Goal: Navigation & Orientation: Find specific page/section

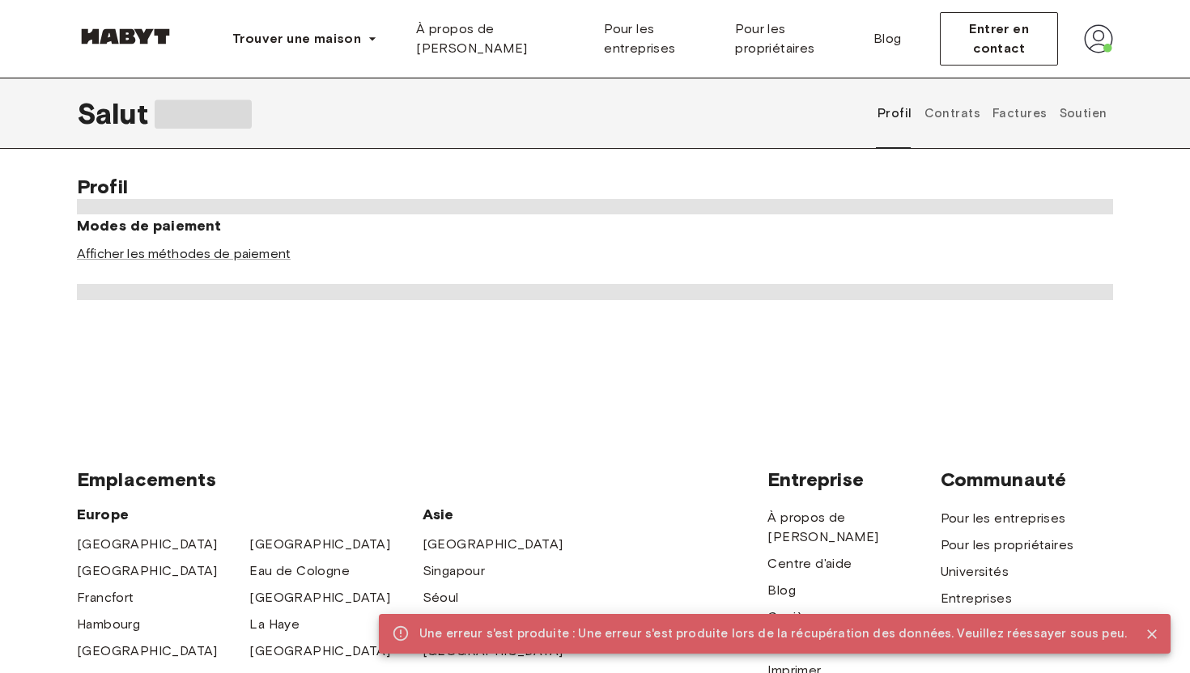
click at [631, 219] on h6 "Modes de paiement" at bounding box center [595, 226] width 1036 height 23
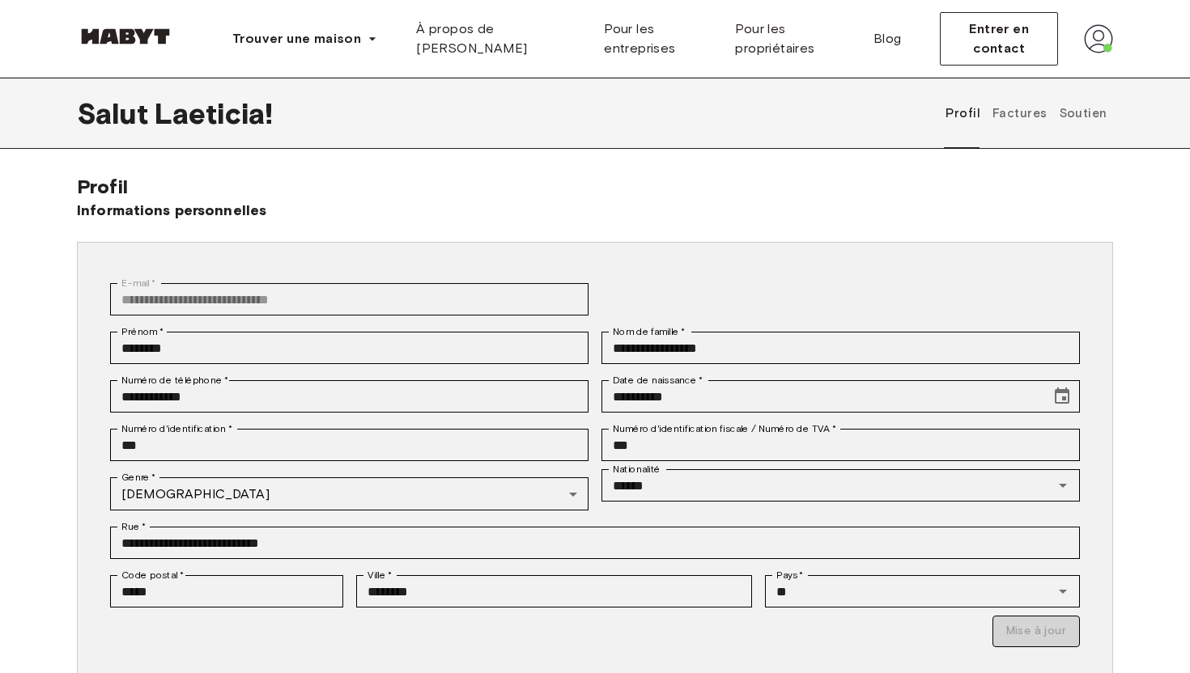
click at [575, 193] on div "**********" at bounding box center [595, 493] width 1036 height 637
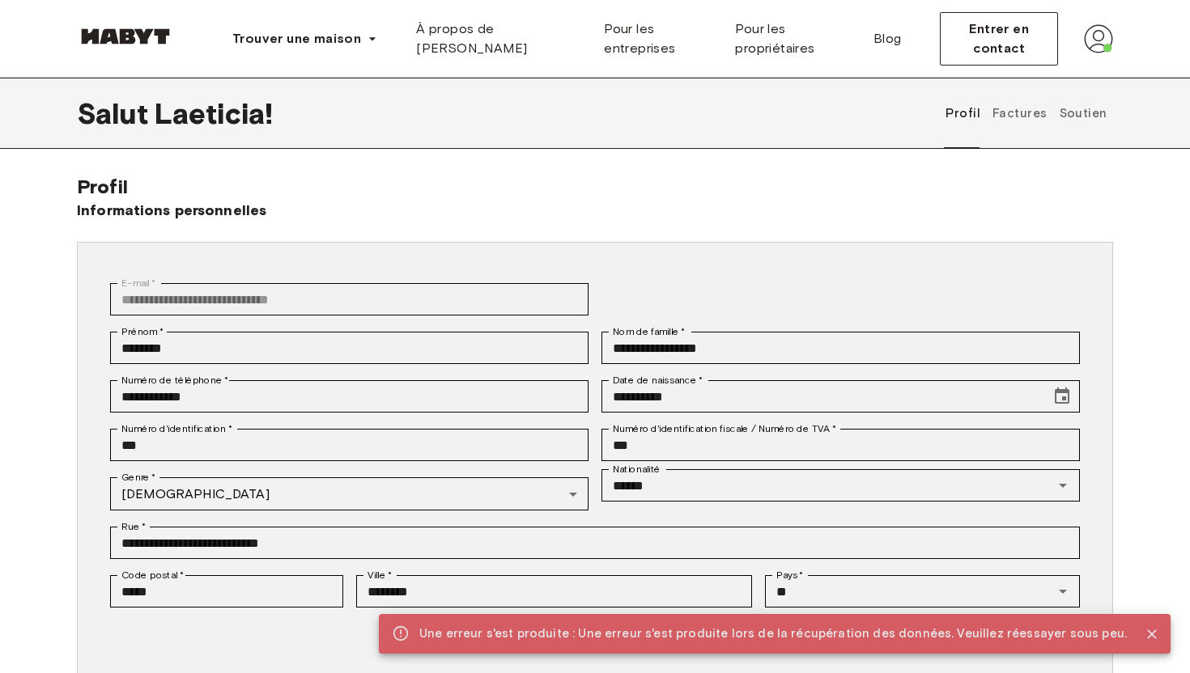
click at [1012, 121] on font "Factures" at bounding box center [1019, 113] width 54 height 15
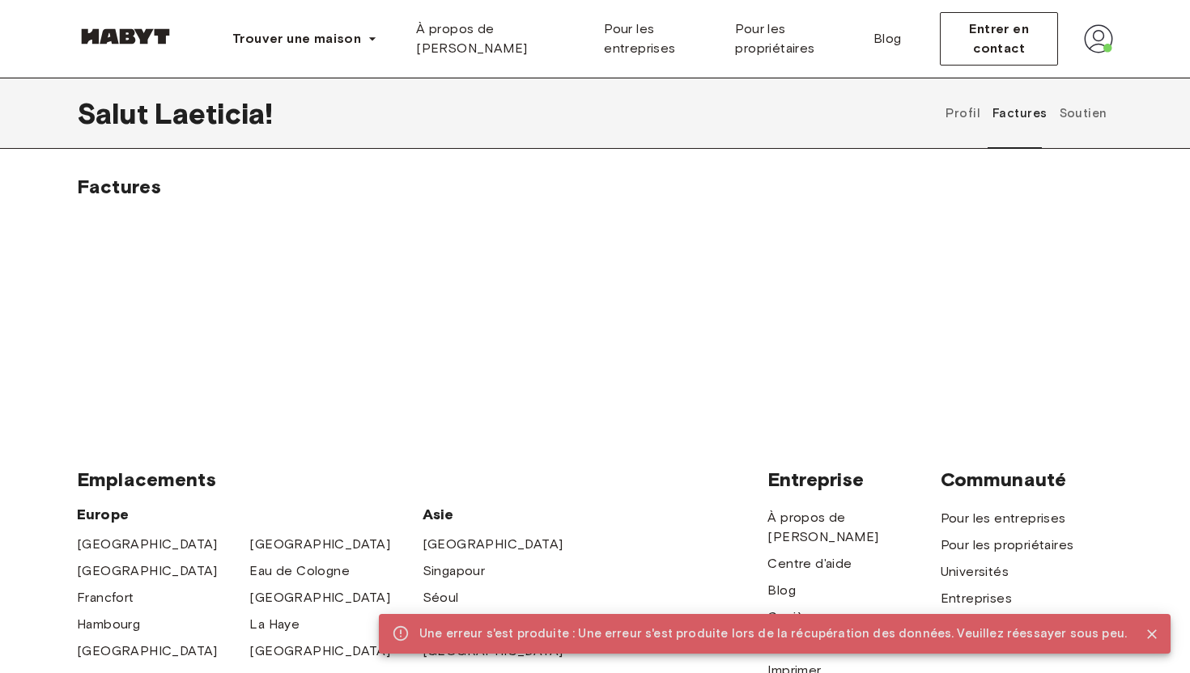
click at [1092, 112] on font "Soutien" at bounding box center [1084, 113] width 48 height 15
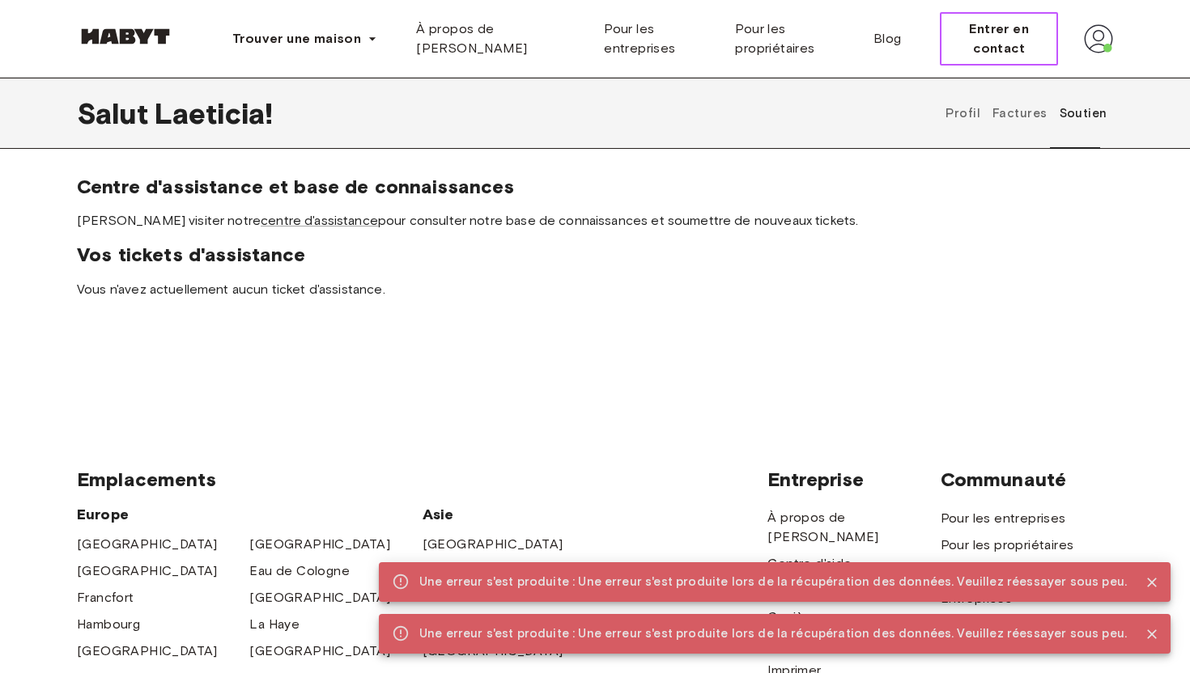
click at [1005, 34] on font "Entrer en contact" at bounding box center [999, 38] width 60 height 35
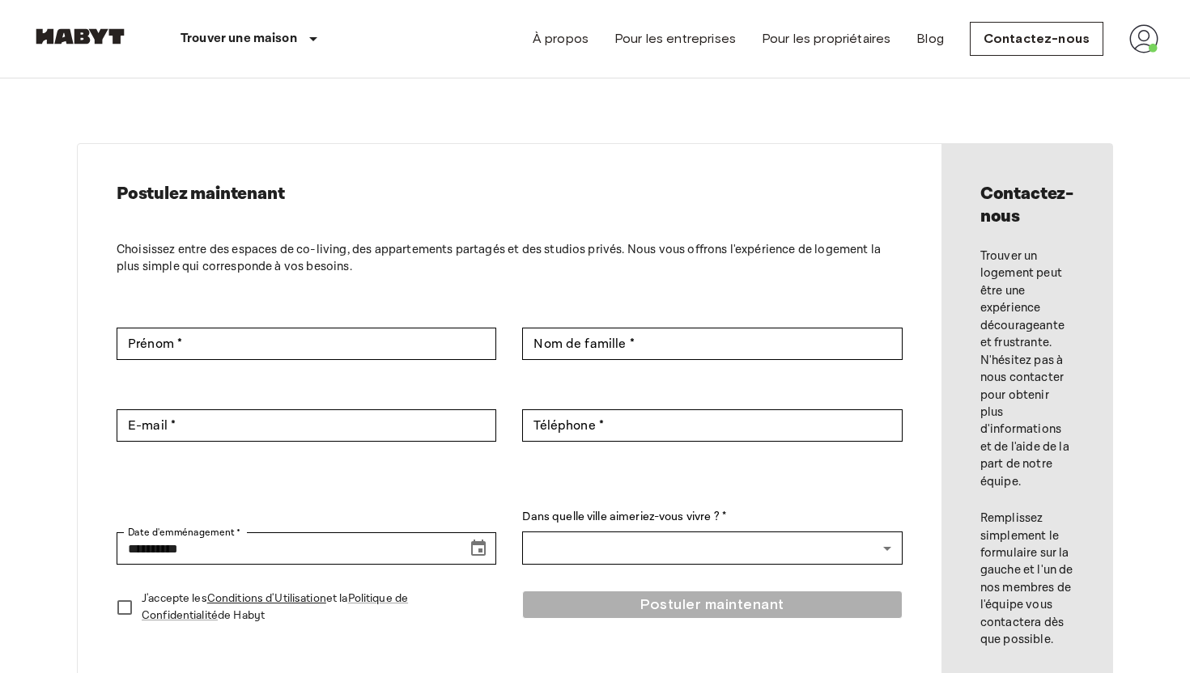
click at [1150, 38] on img at bounding box center [1143, 38] width 29 height 29
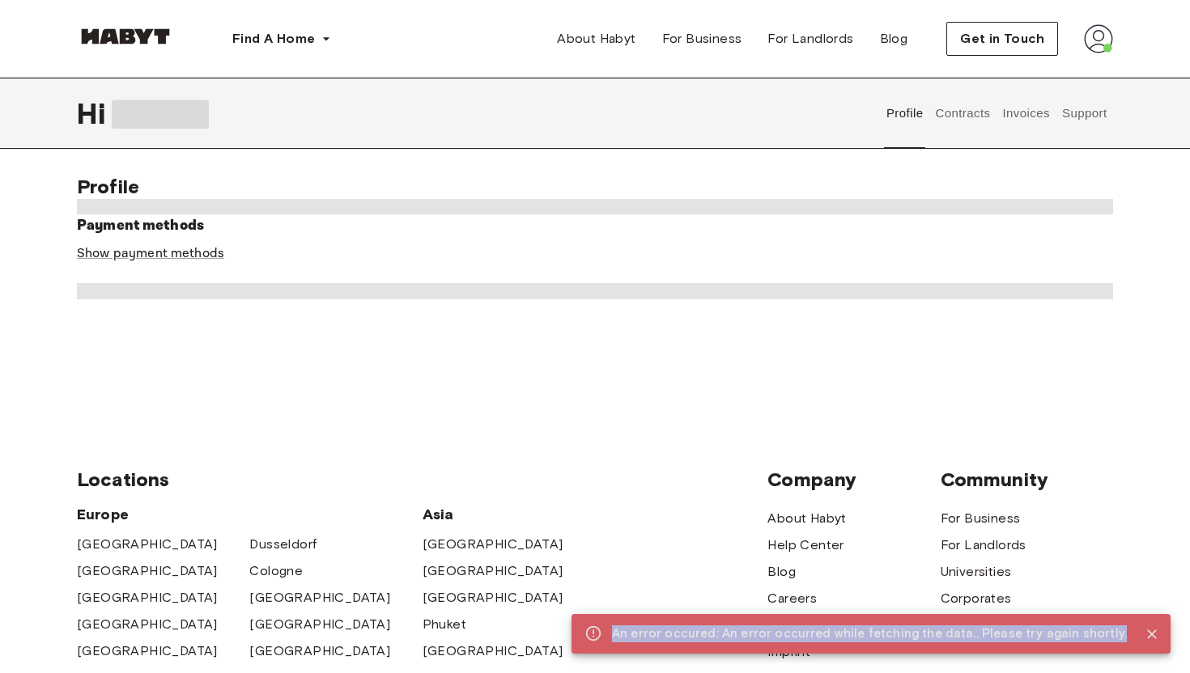
drag, startPoint x: 1128, startPoint y: 635, endPoint x: 633, endPoint y: 621, distance: 495.6
click at [633, 621] on div "An error occured: An error occurred while fetching the data.. Please try again …" at bounding box center [870, 634] width 599 height 40
copy div "An error occured: An error occurred while fetching the data.. Please try again …"
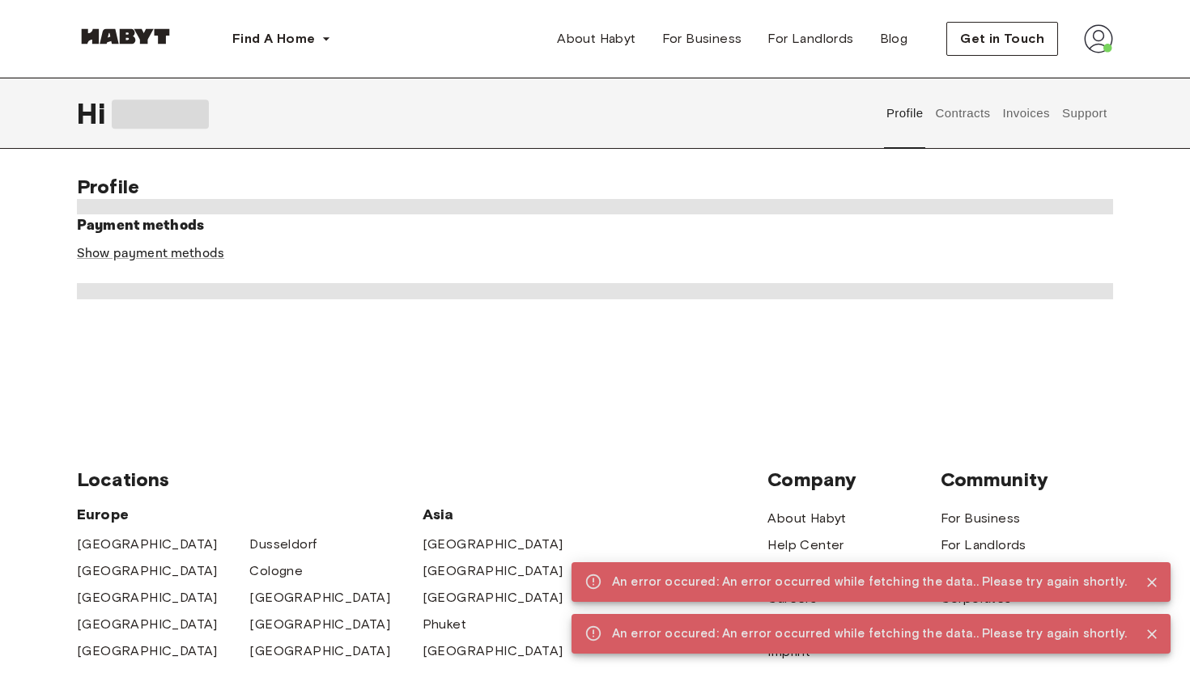
click at [410, 268] on div "Payment methods Show payment methods" at bounding box center [595, 249] width 1036 height 69
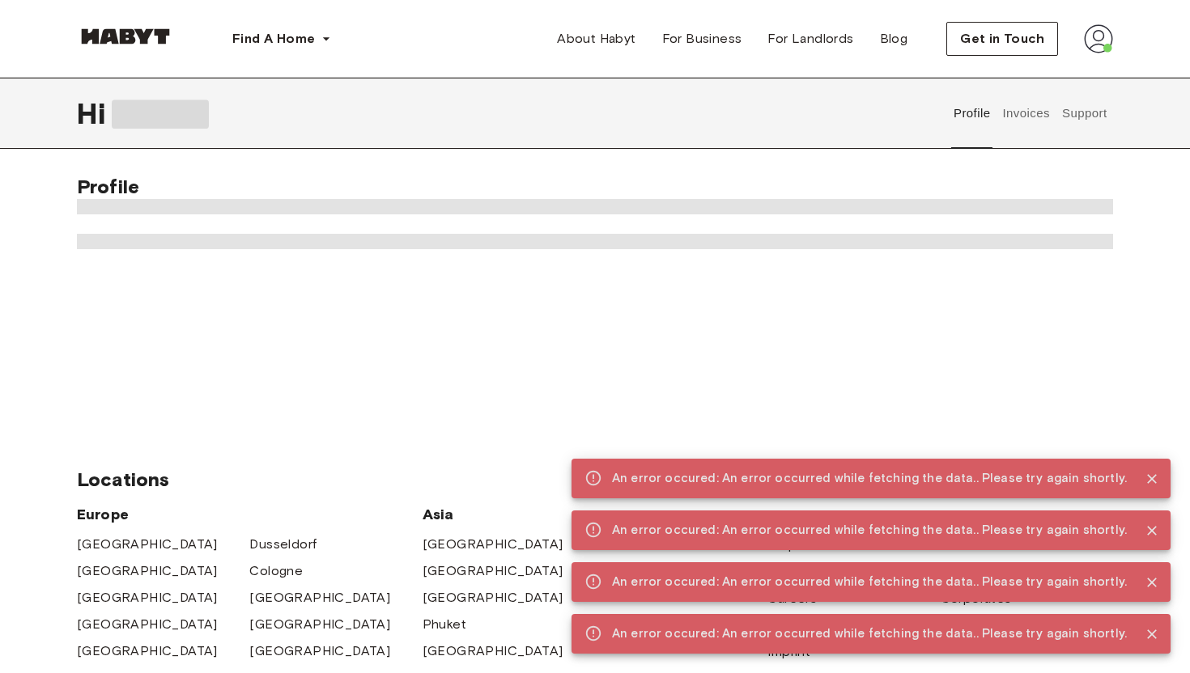
click at [1152, 478] on icon "Close" at bounding box center [1152, 479] width 10 height 10
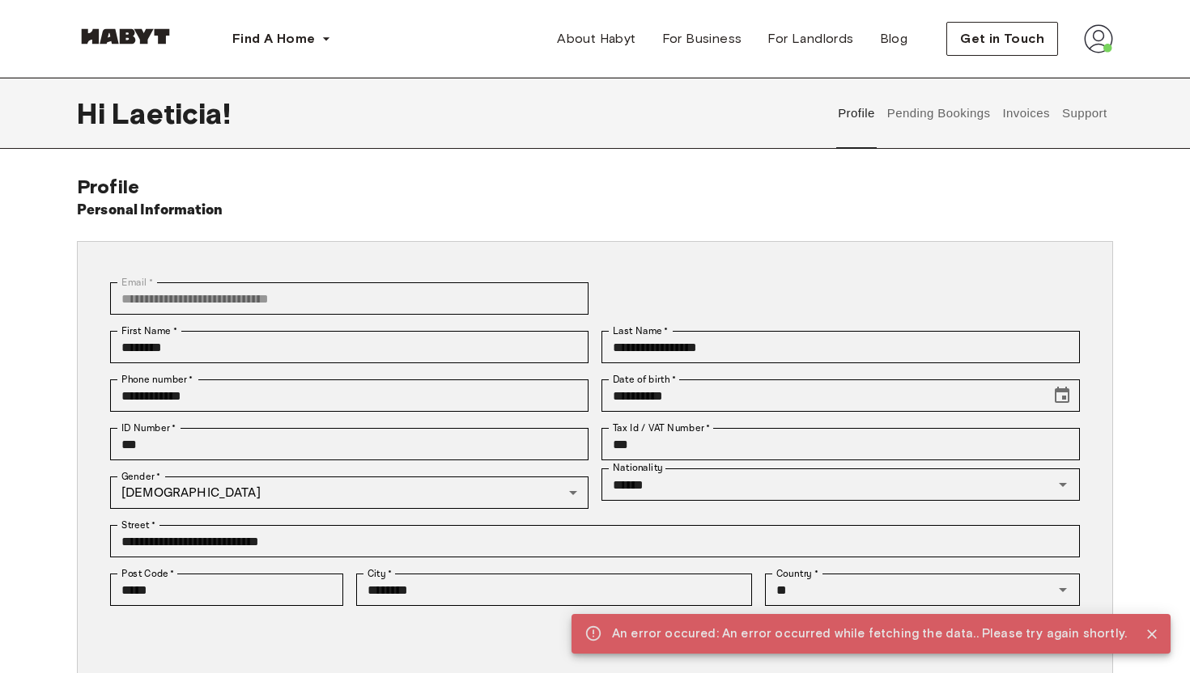
click at [1153, 631] on icon "Close" at bounding box center [1152, 635] width 16 height 16
click at [943, 118] on button "Pending Bookings" at bounding box center [939, 113] width 108 height 71
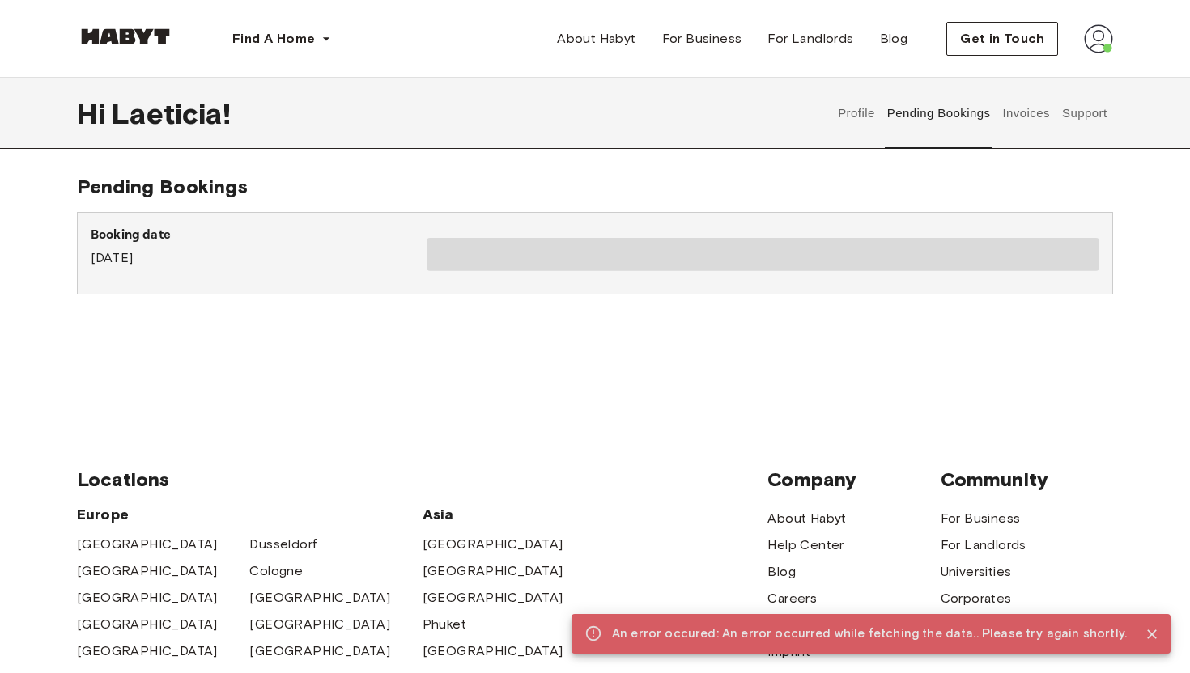
click at [1052, 121] on div "Profile Pending Bookings Invoices Support" at bounding box center [972, 113] width 281 height 71
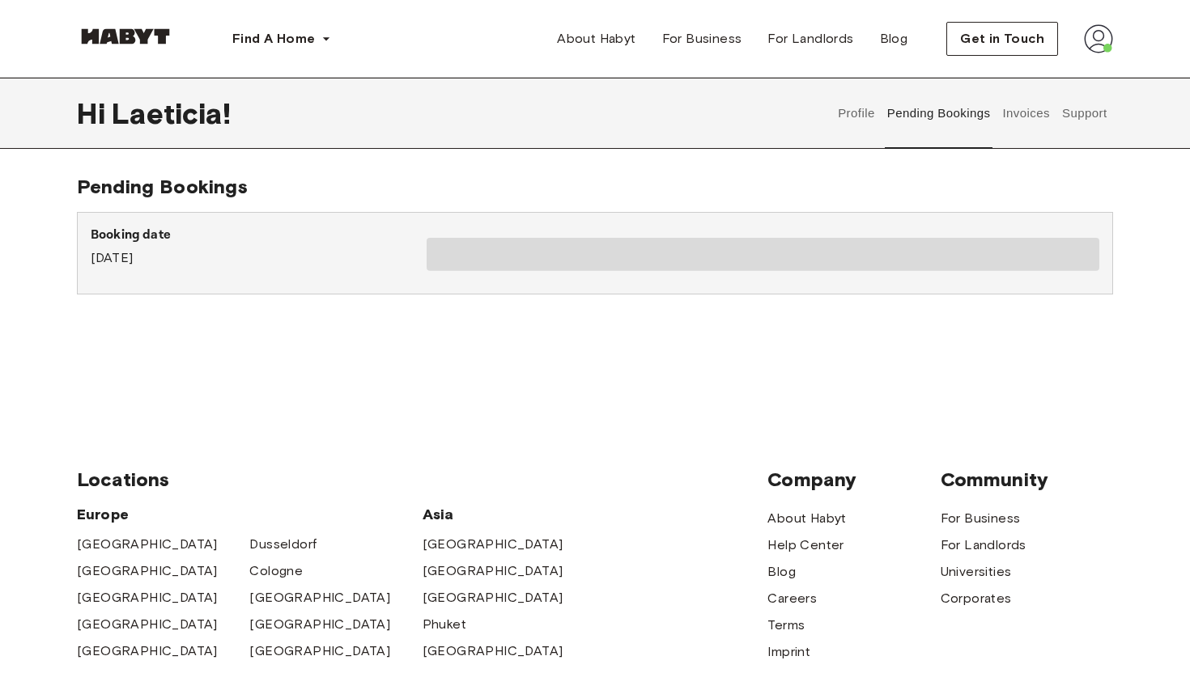
click at [1025, 111] on button "Invoices" at bounding box center [1026, 113] width 51 height 71
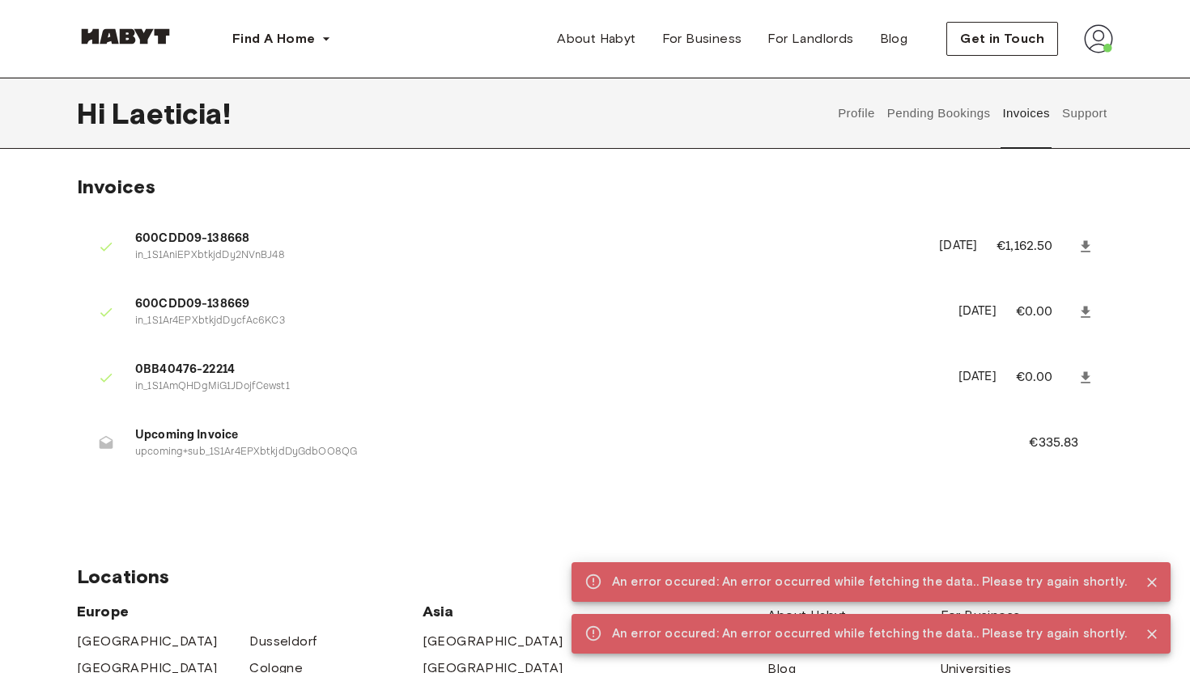
click at [1088, 110] on button "Support" at bounding box center [1084, 113] width 49 height 71
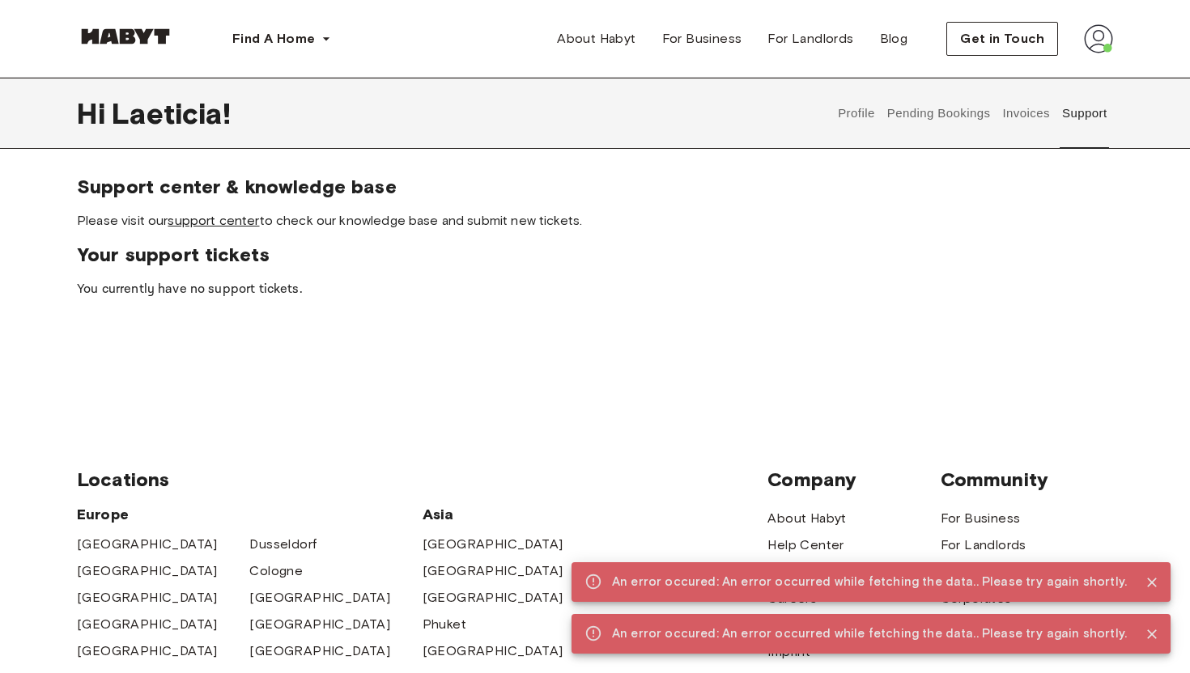
click at [239, 218] on link "support center" at bounding box center [213, 220] width 91 height 15
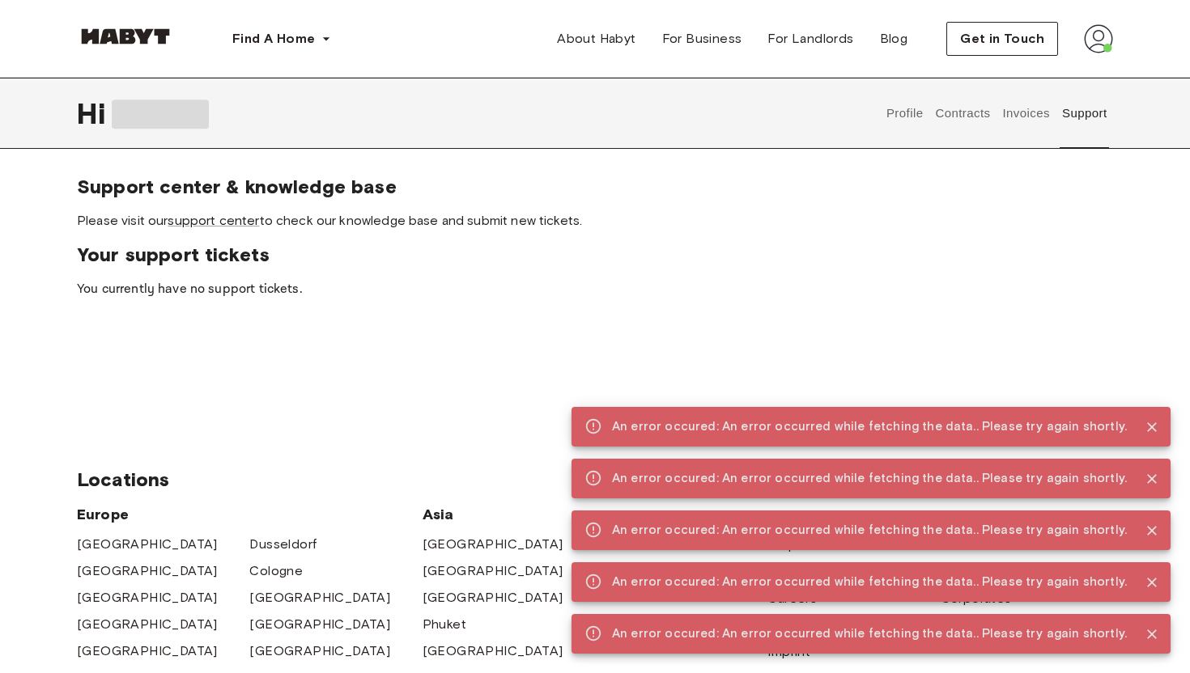
click at [909, 112] on button "Profile" at bounding box center [904, 113] width 41 height 71
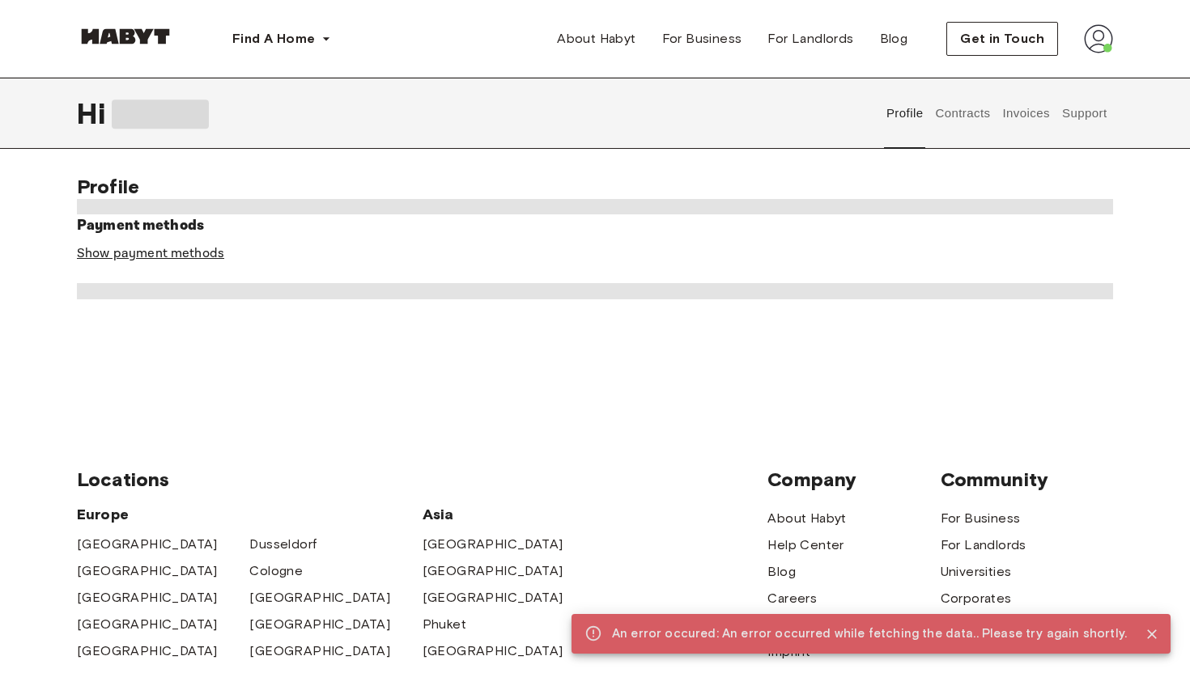
click at [205, 253] on link "Show payment methods" at bounding box center [150, 253] width 147 height 17
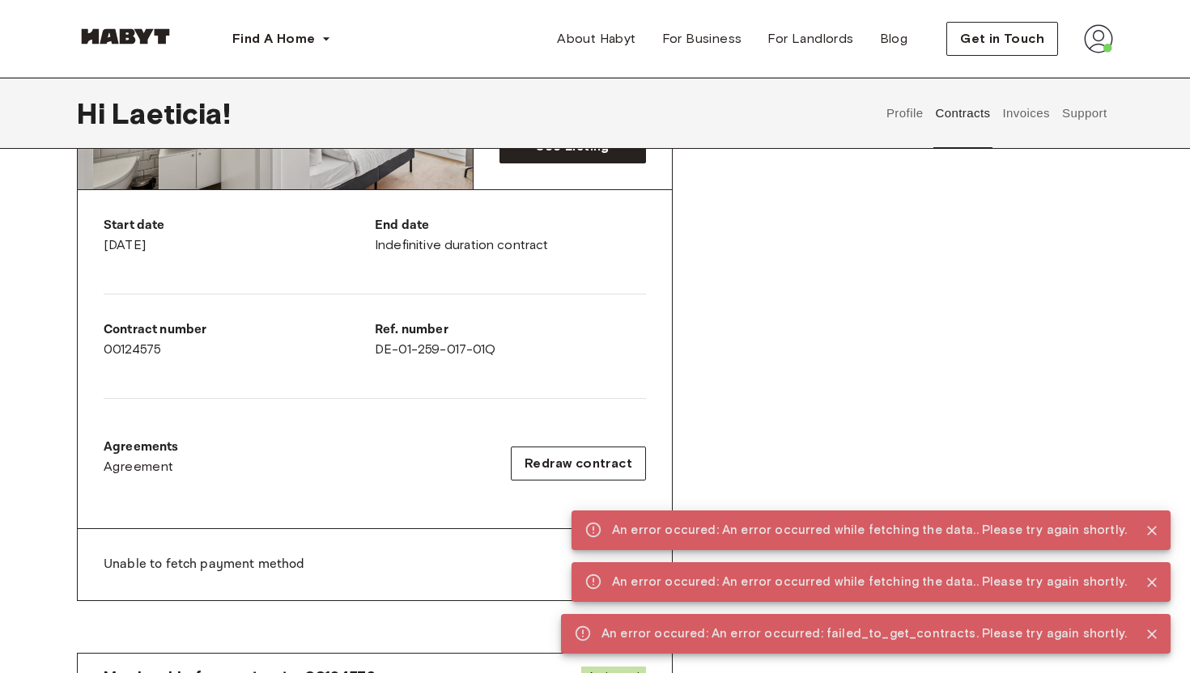
scroll to position [265, 0]
click at [771, 325] on div "Rent contract - 00124575 Activated ▲ ▲ Your Stay [STREET_ADDRESS] See Listing S…" at bounding box center [595, 286] width 1036 height 705
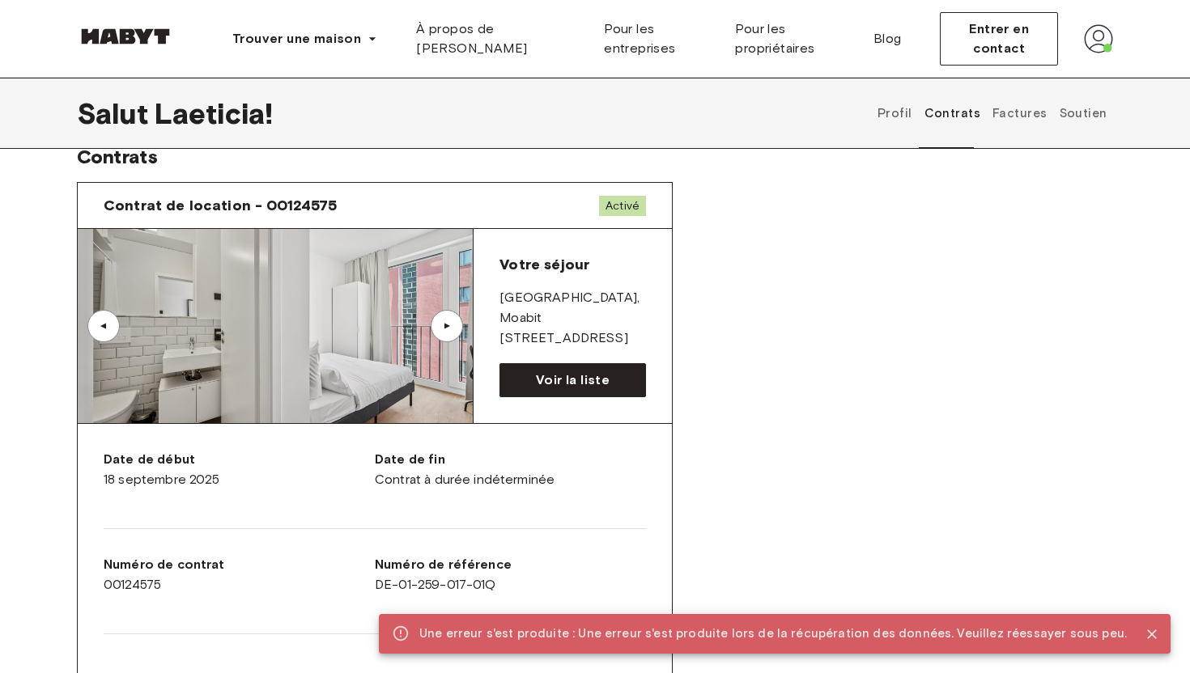
scroll to position [0, 0]
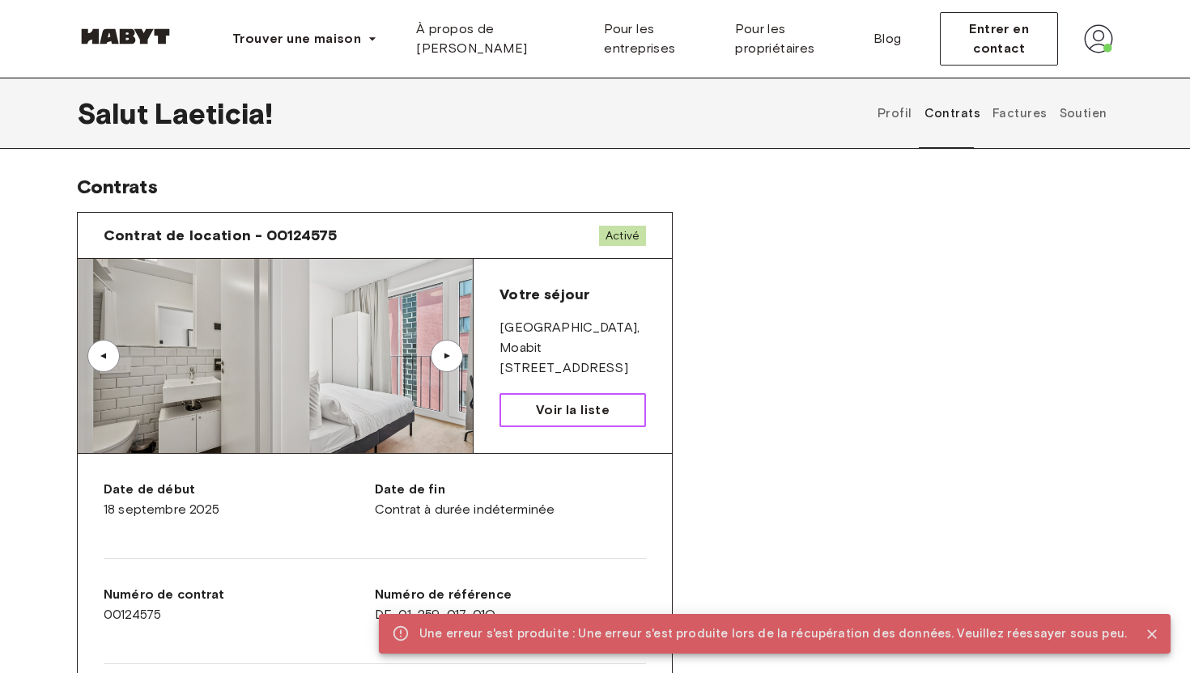
click at [605, 402] on font "Voir la liste" at bounding box center [573, 409] width 74 height 15
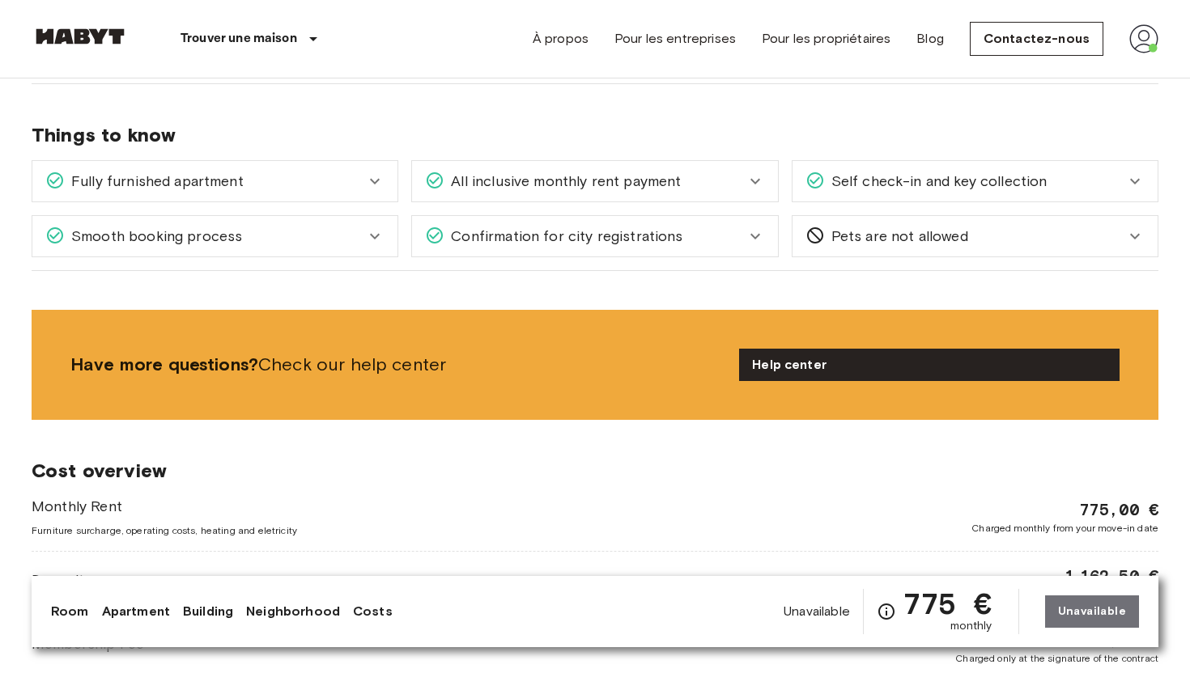
scroll to position [2195, 0]
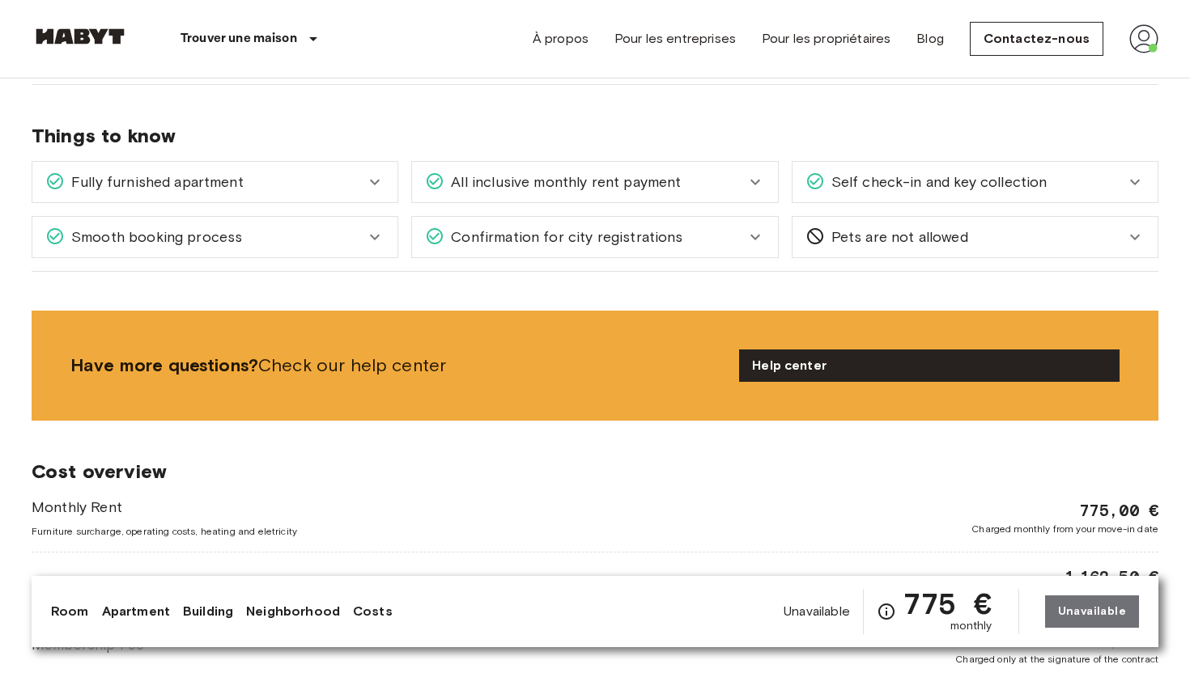
click at [724, 123] on div "Things to know Fully furnished apartment All you need to do is pack your clothe…" at bounding box center [595, 178] width 1127 height 187
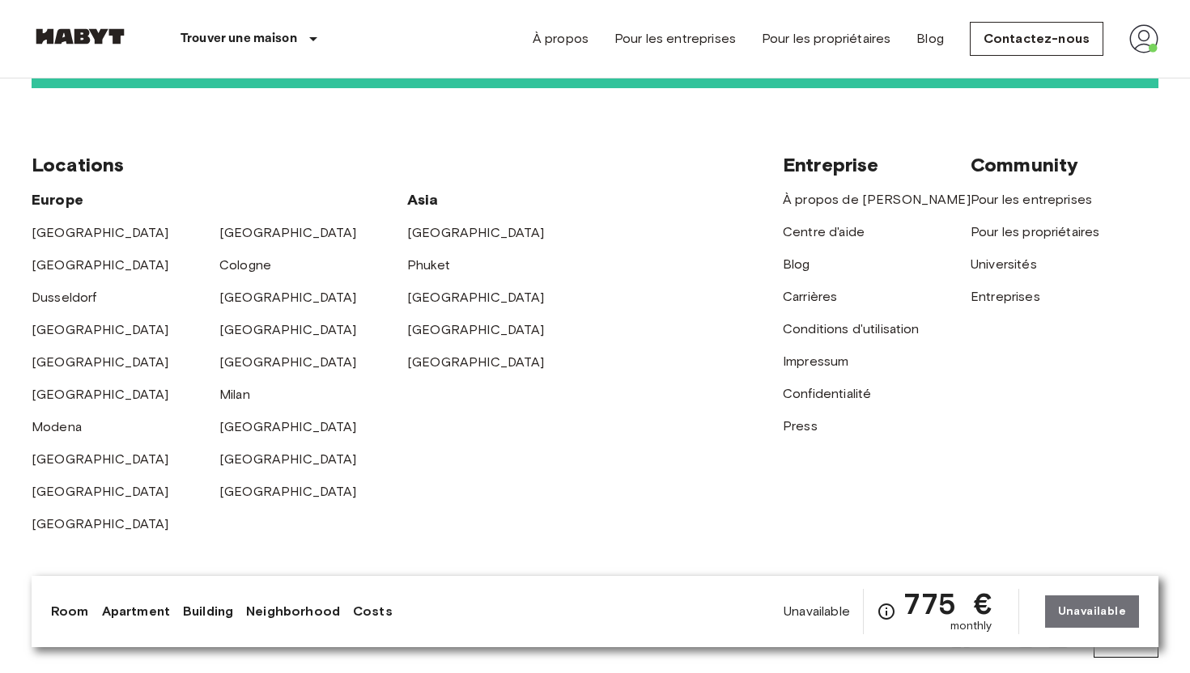
scroll to position [4344, 0]
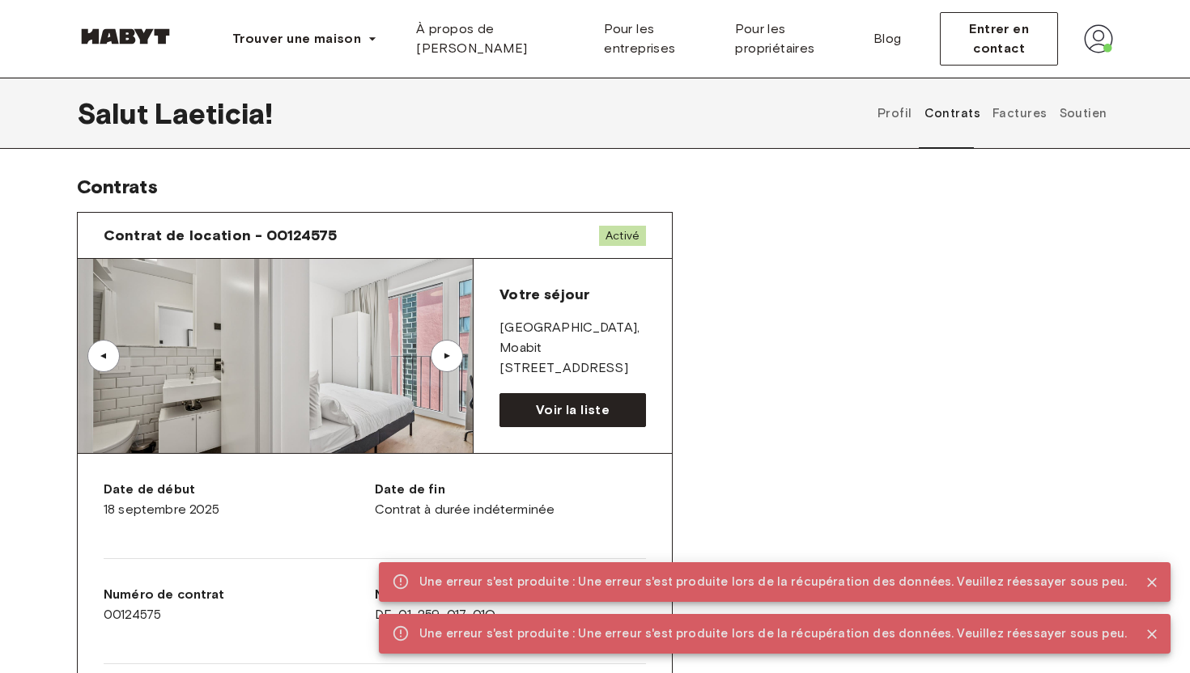
click at [801, 389] on div "Contrat de location - 00124575 Activé ▲ ▲ Votre séjour BERLIN , Moabit Rue Stro…" at bounding box center [595, 553] width 1036 height 708
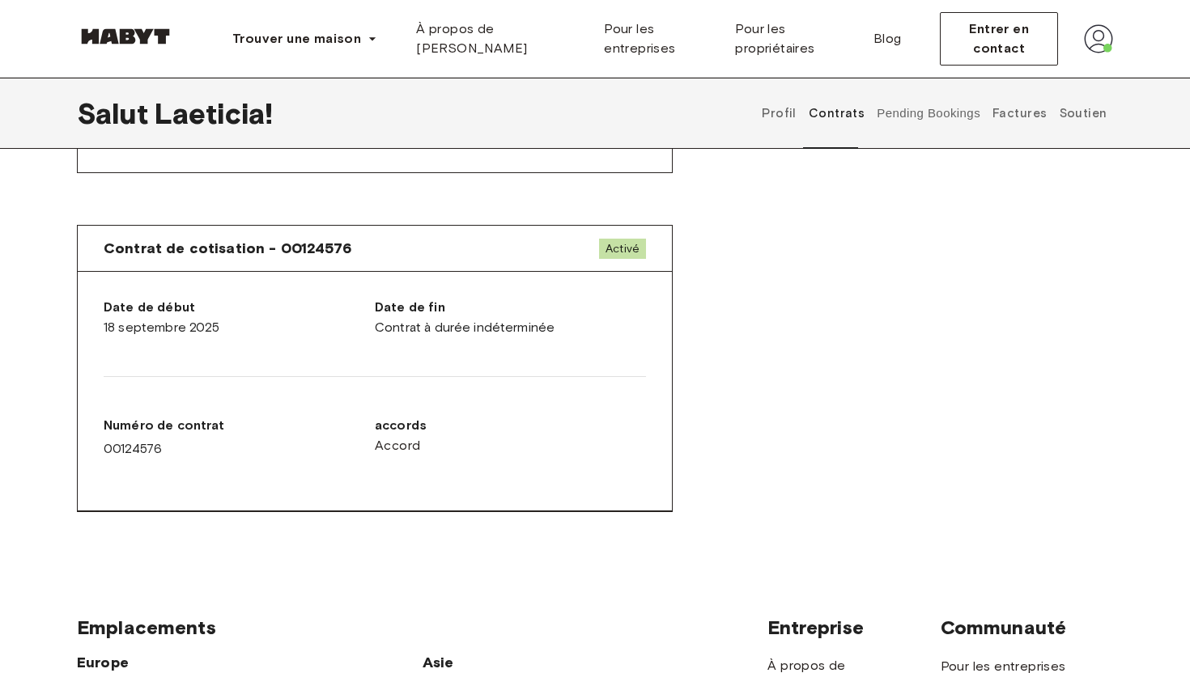
scroll to position [805, 0]
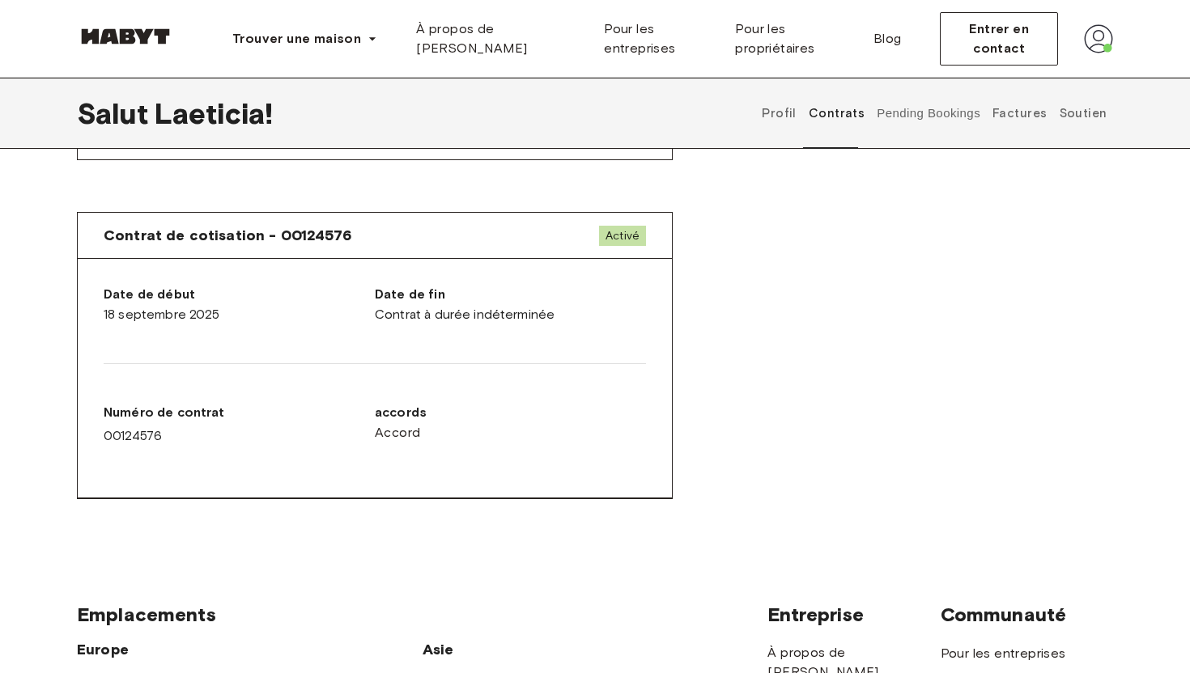
click at [792, 114] on font "Profil" at bounding box center [779, 113] width 35 height 15
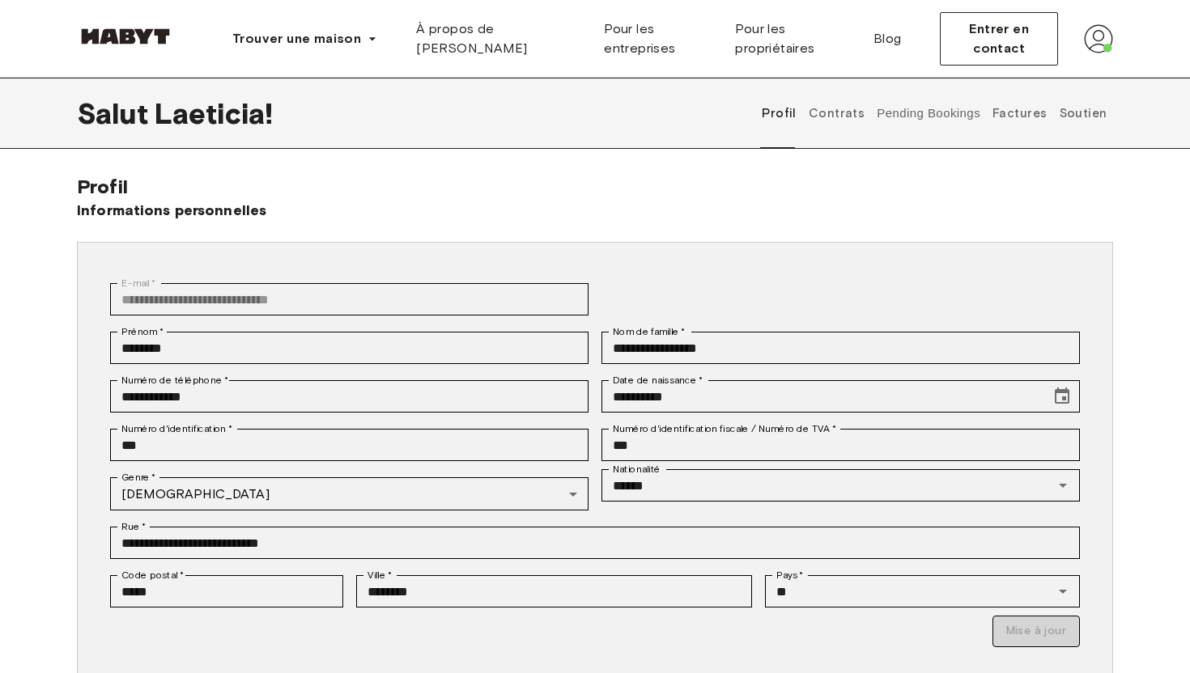
click at [1077, 113] on font "Soutien" at bounding box center [1084, 113] width 48 height 15
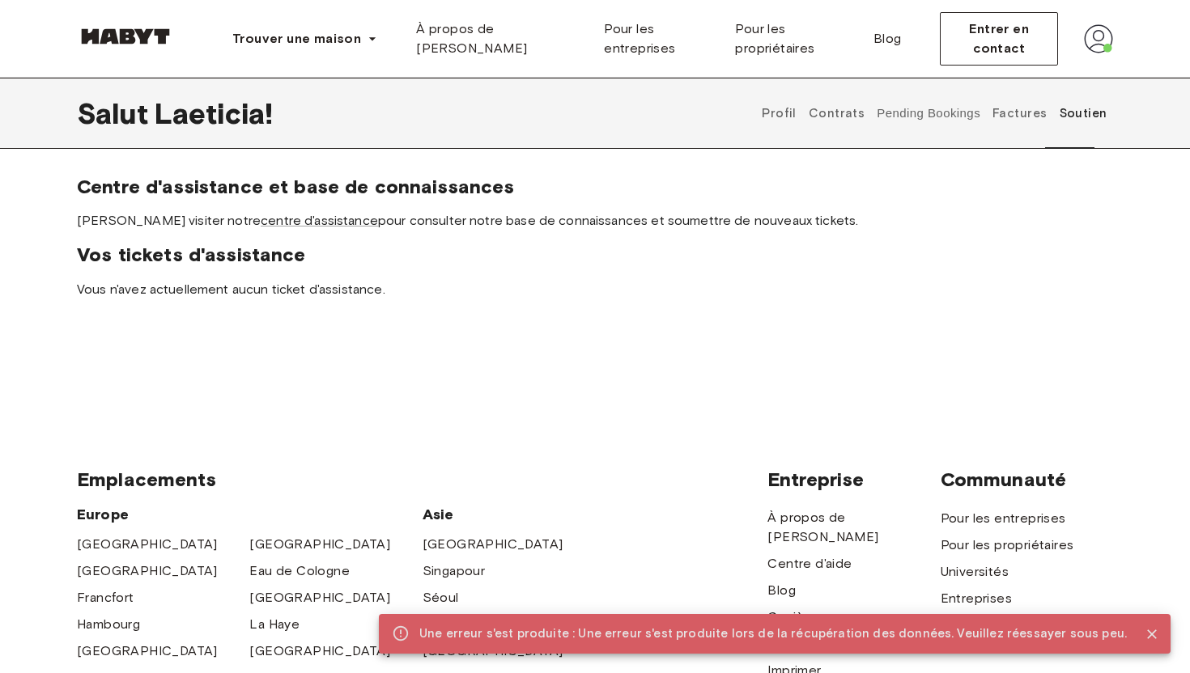
click at [1013, 113] on font "Factures" at bounding box center [1019, 113] width 54 height 15
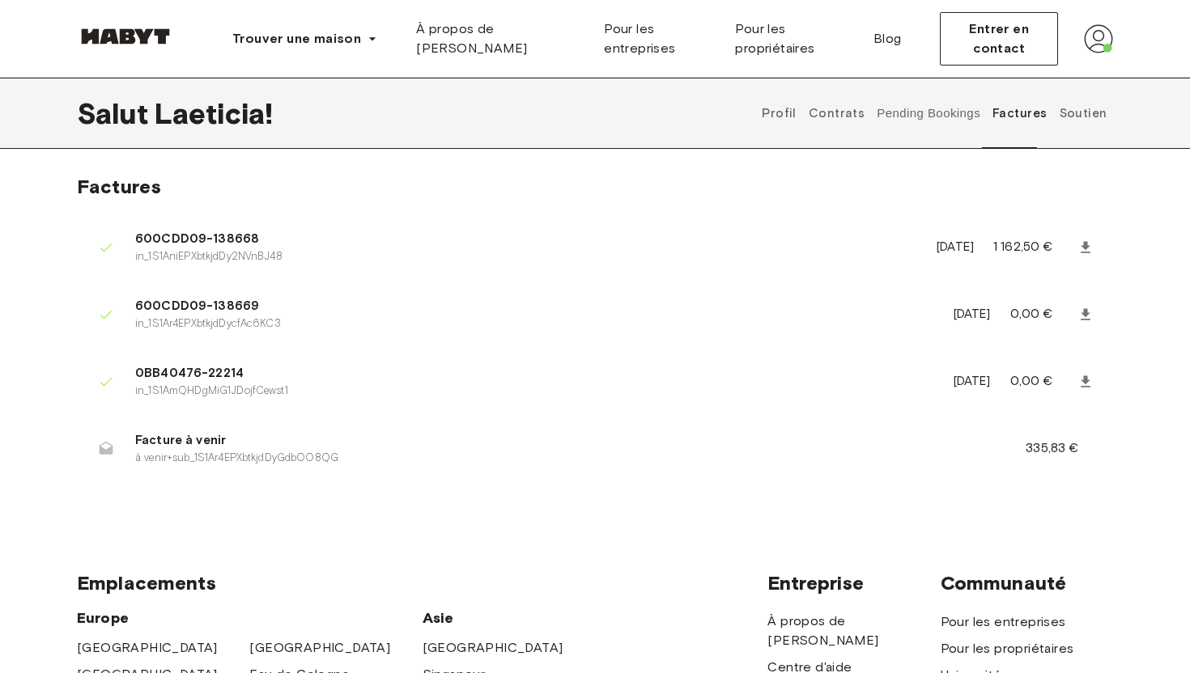
click at [959, 113] on button "Pending Bookings" at bounding box center [929, 113] width 108 height 71
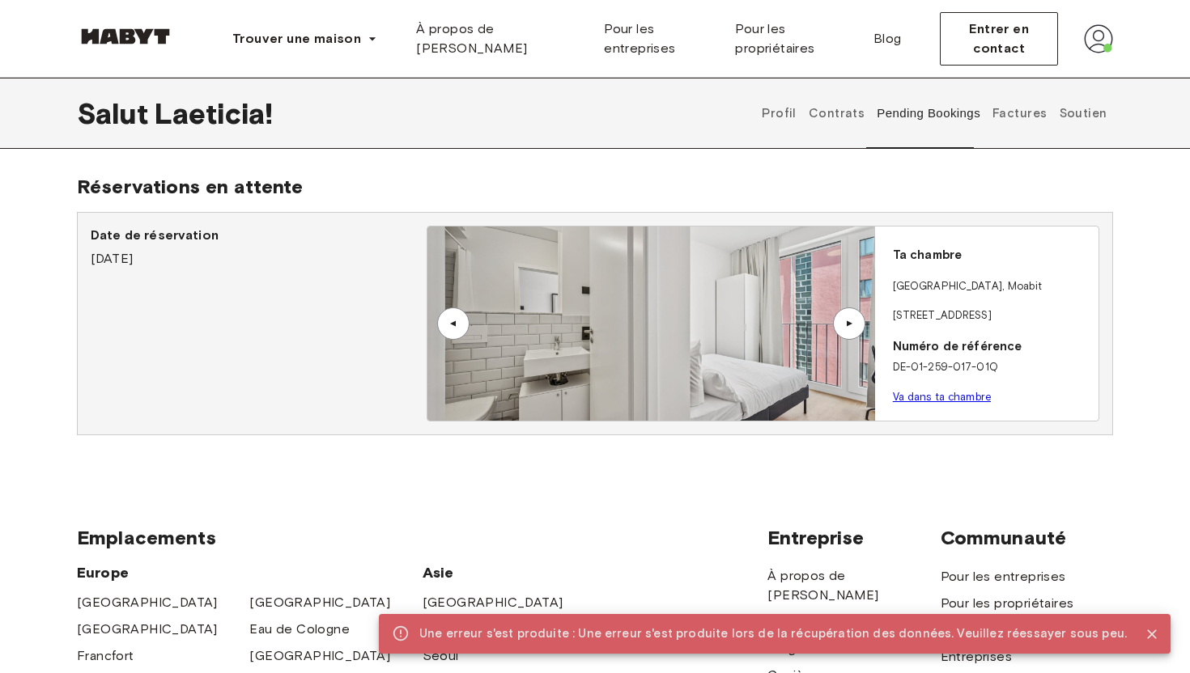
click at [837, 121] on button "Contrats" at bounding box center [836, 113] width 60 height 71
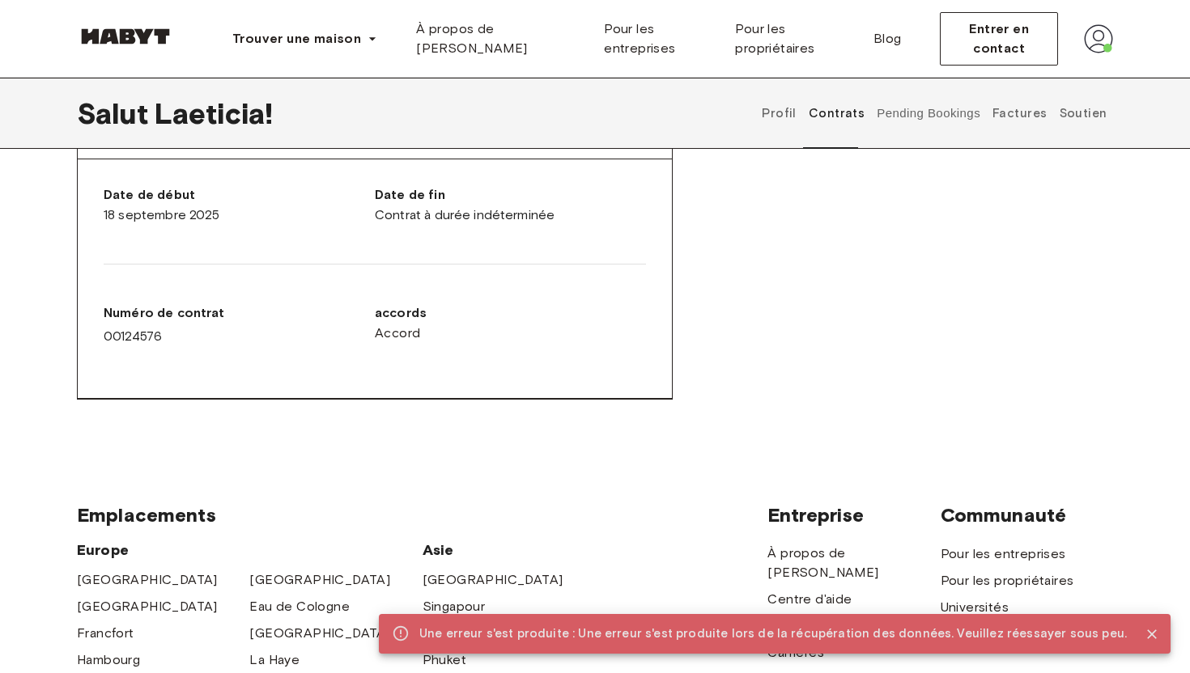
scroll to position [899, 0]
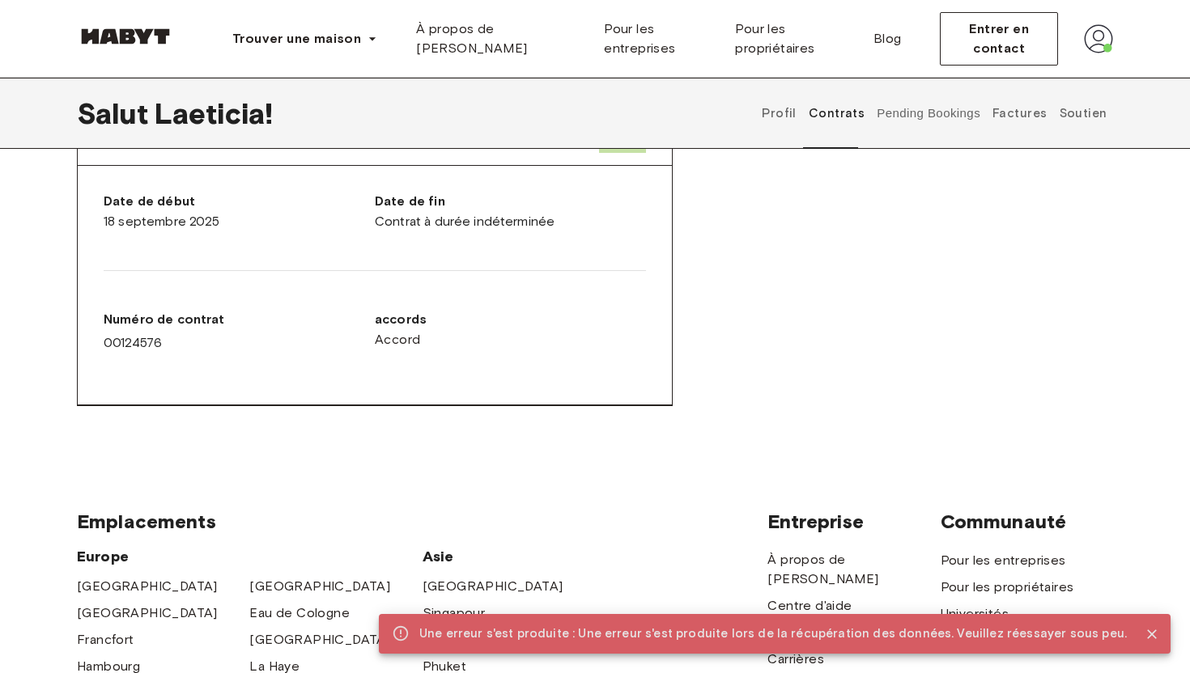
click at [784, 119] on font "Profil" at bounding box center [779, 113] width 35 height 15
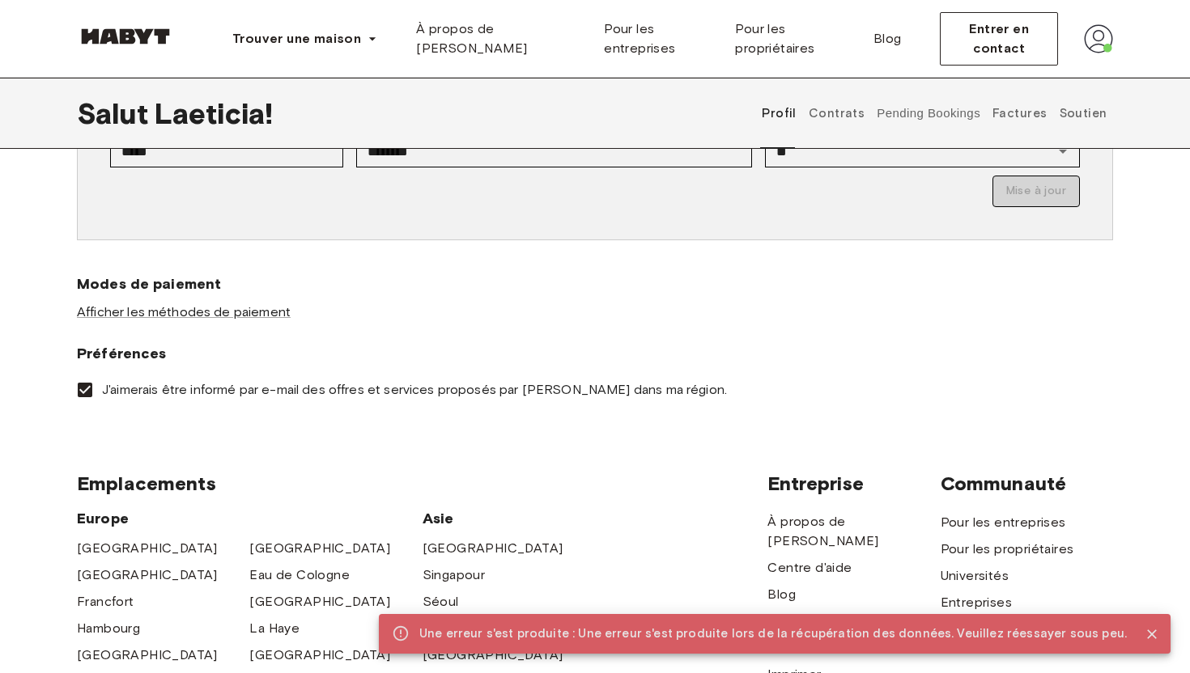
scroll to position [496, 0]
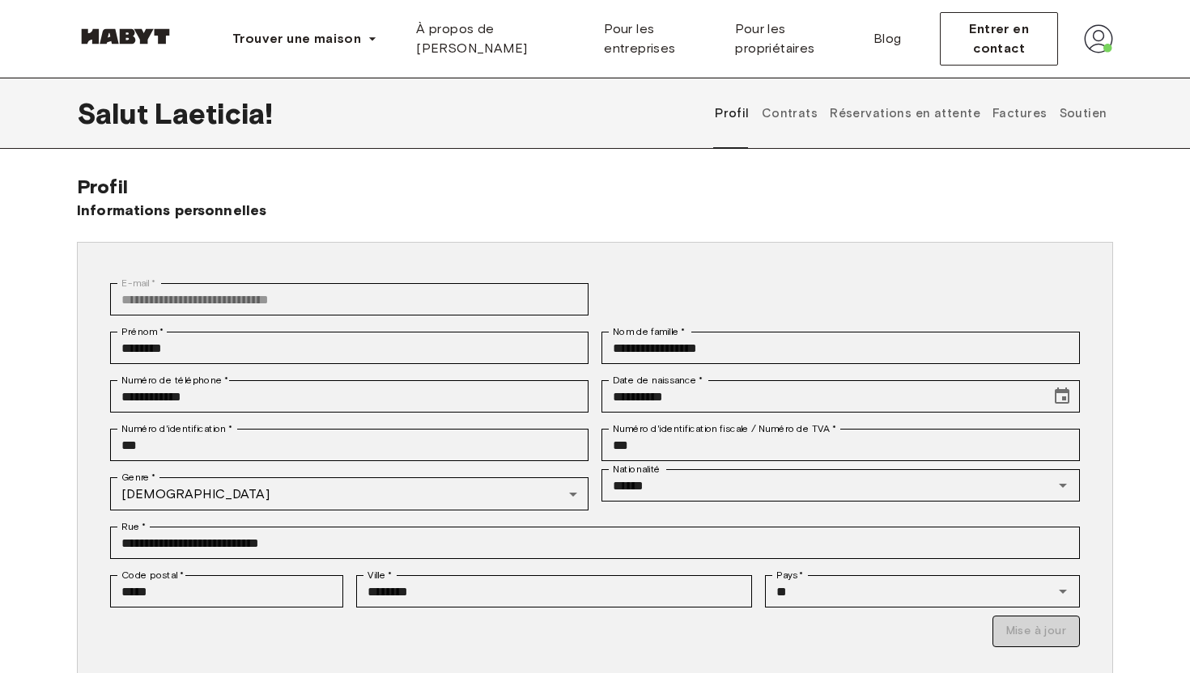
click at [1091, 117] on font "Soutien" at bounding box center [1084, 113] width 48 height 15
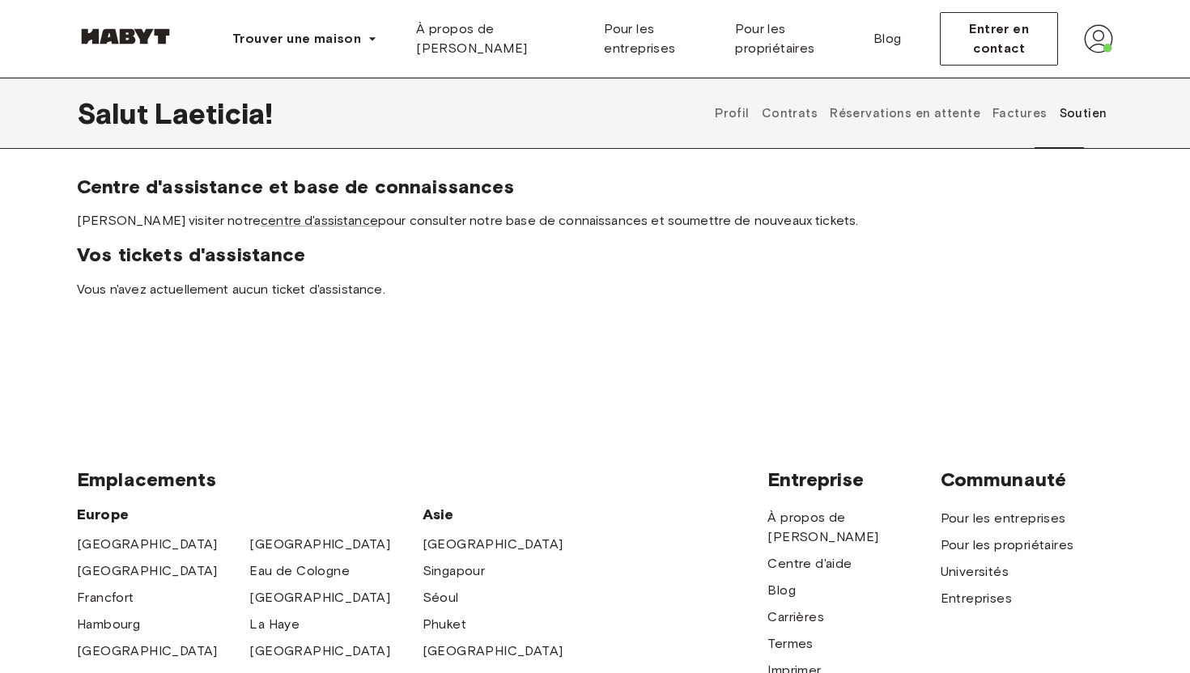
click at [750, 106] on font "Profil" at bounding box center [732, 113] width 35 height 15
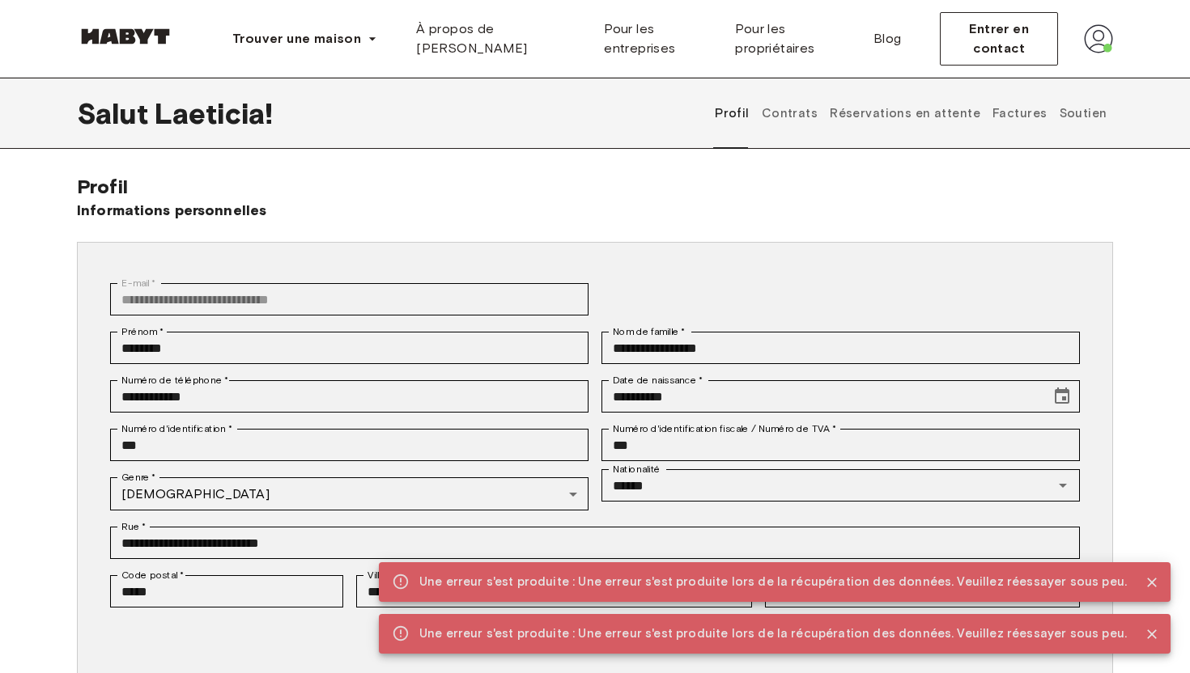
click at [809, 113] on font "Contrats" at bounding box center [790, 113] width 56 height 15
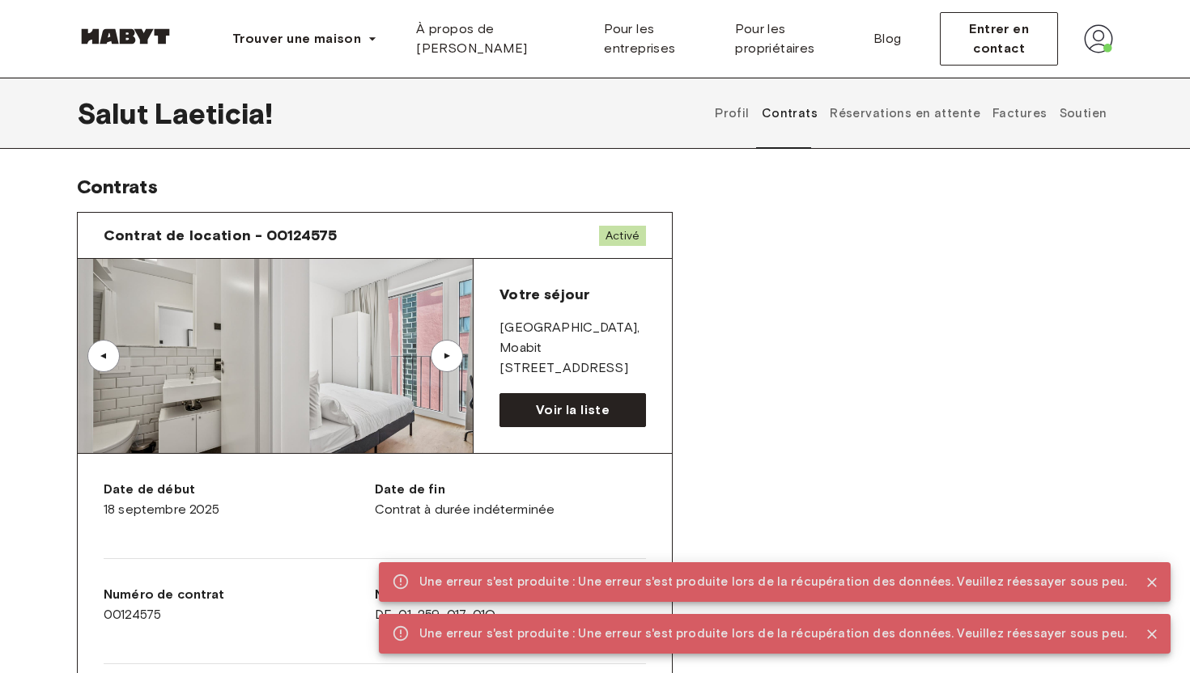
click at [909, 117] on font "Réservations en attente" at bounding box center [905, 113] width 151 height 15
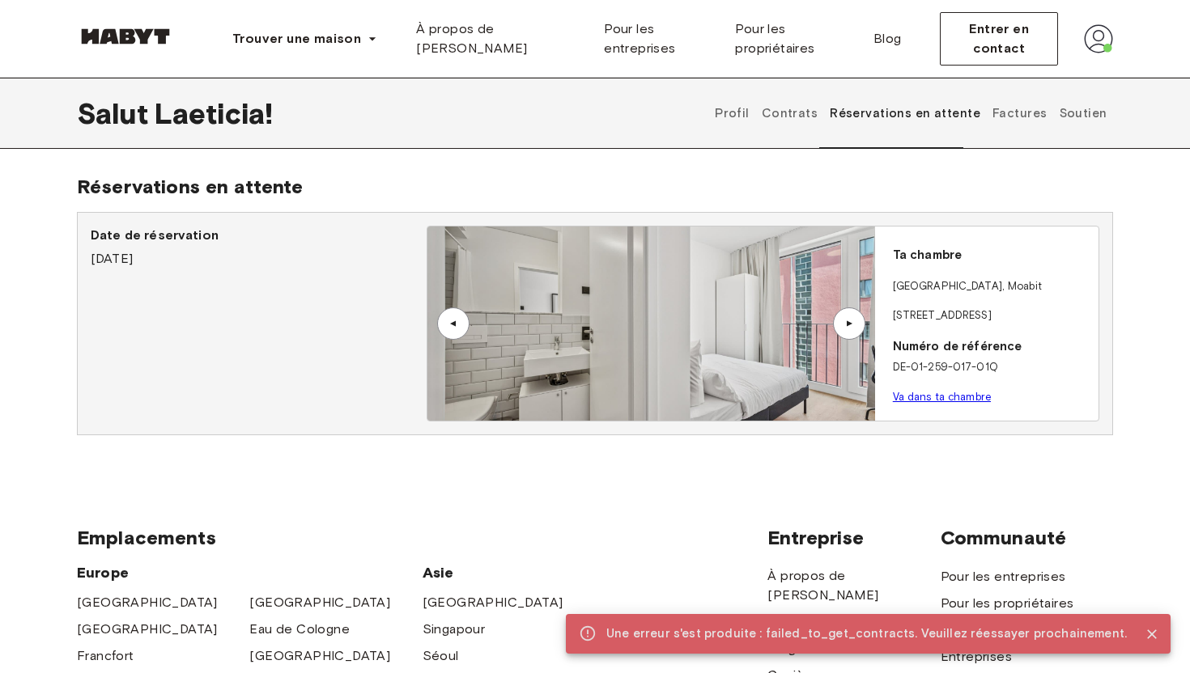
click at [1025, 113] on font "Factures" at bounding box center [1019, 113] width 54 height 15
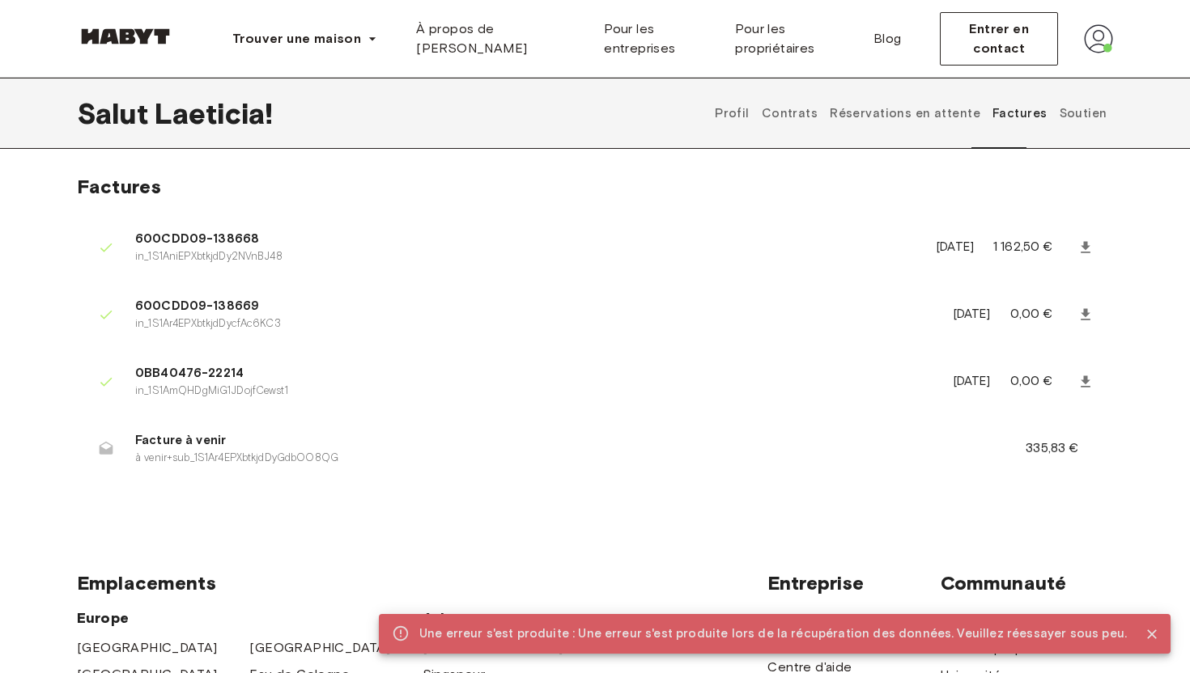
click at [1086, 114] on font "Soutien" at bounding box center [1084, 113] width 48 height 15
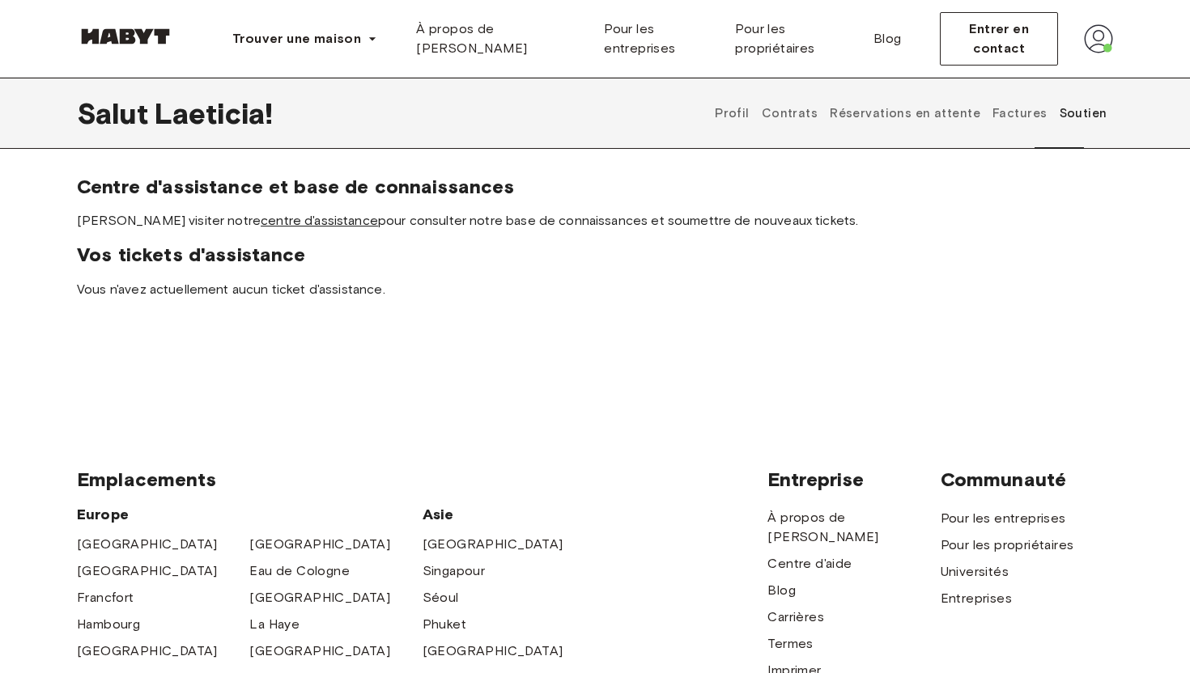
click at [261, 223] on font "centre d'assistance" at bounding box center [319, 220] width 117 height 15
